Goal: Entertainment & Leisure: Consume media (video, audio)

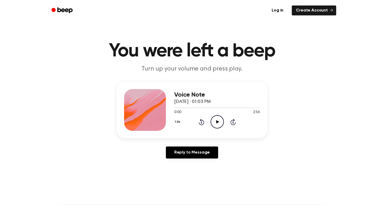
click at [219, 116] on icon "Play Audio" at bounding box center [216, 121] width 13 height 13
click at [175, 123] on button "1.0x" at bounding box center [178, 122] width 8 height 9
click at [180, 179] on div "2.0x" at bounding box center [184, 181] width 20 height 10
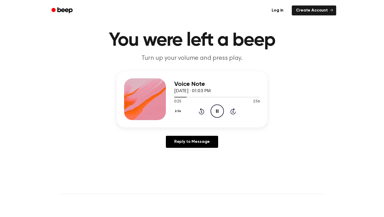
scroll to position [5, 0]
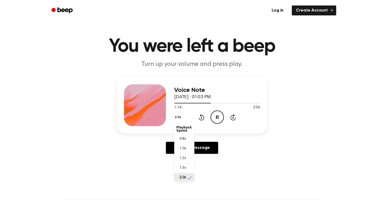
click at [177, 119] on button "2.0x" at bounding box center [178, 117] width 9 height 9
click at [180, 166] on span "1.5x" at bounding box center [182, 166] width 7 height 5
click at [211, 118] on circle at bounding box center [217, 117] width 13 height 13
click at [201, 116] on icon "Rewind 5 seconds" at bounding box center [201, 117] width 6 height 7
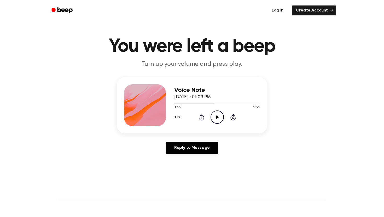
click at [179, 116] on button "1.5x" at bounding box center [178, 117] width 8 height 9
click at [184, 151] on span "1.0x" at bounding box center [182, 148] width 7 height 5
click at [204, 118] on div "1.0x Rewind 5 seconds Play Audio Skip 5 seconds" at bounding box center [217, 116] width 86 height 13
click at [203, 119] on icon at bounding box center [201, 117] width 5 height 6
click at [215, 114] on icon "Play Audio" at bounding box center [216, 116] width 13 height 13
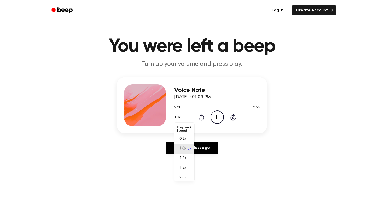
click at [176, 118] on button "1.0x" at bounding box center [178, 117] width 8 height 9
click at [184, 162] on div "1.2x" at bounding box center [184, 159] width 20 height 10
click at [178, 117] on button "1.2x" at bounding box center [178, 117] width 8 height 9
click at [179, 170] on span "1.5x" at bounding box center [182, 167] width 7 height 5
click at [218, 115] on icon "Play Audio" at bounding box center [216, 116] width 13 height 13
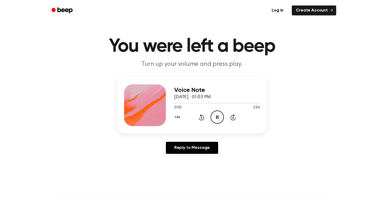
click at [177, 116] on button "1.5x" at bounding box center [178, 117] width 8 height 9
click at [179, 178] on span "2.0x" at bounding box center [182, 177] width 7 height 5
click at [181, 104] on div at bounding box center [217, 103] width 86 height 4
drag, startPoint x: 183, startPoint y: 104, endPoint x: 187, endPoint y: 104, distance: 4.7
click at [187, 104] on div at bounding box center [217, 103] width 86 height 4
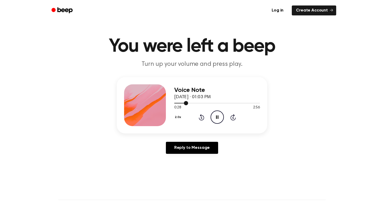
click at [181, 103] on div at bounding box center [181, 103] width 14 height 1
click at [183, 103] on div at bounding box center [217, 103] width 86 height 1
click at [233, 118] on icon at bounding box center [232, 118] width 1 height 2
